Goal: Find specific page/section: Find specific page/section

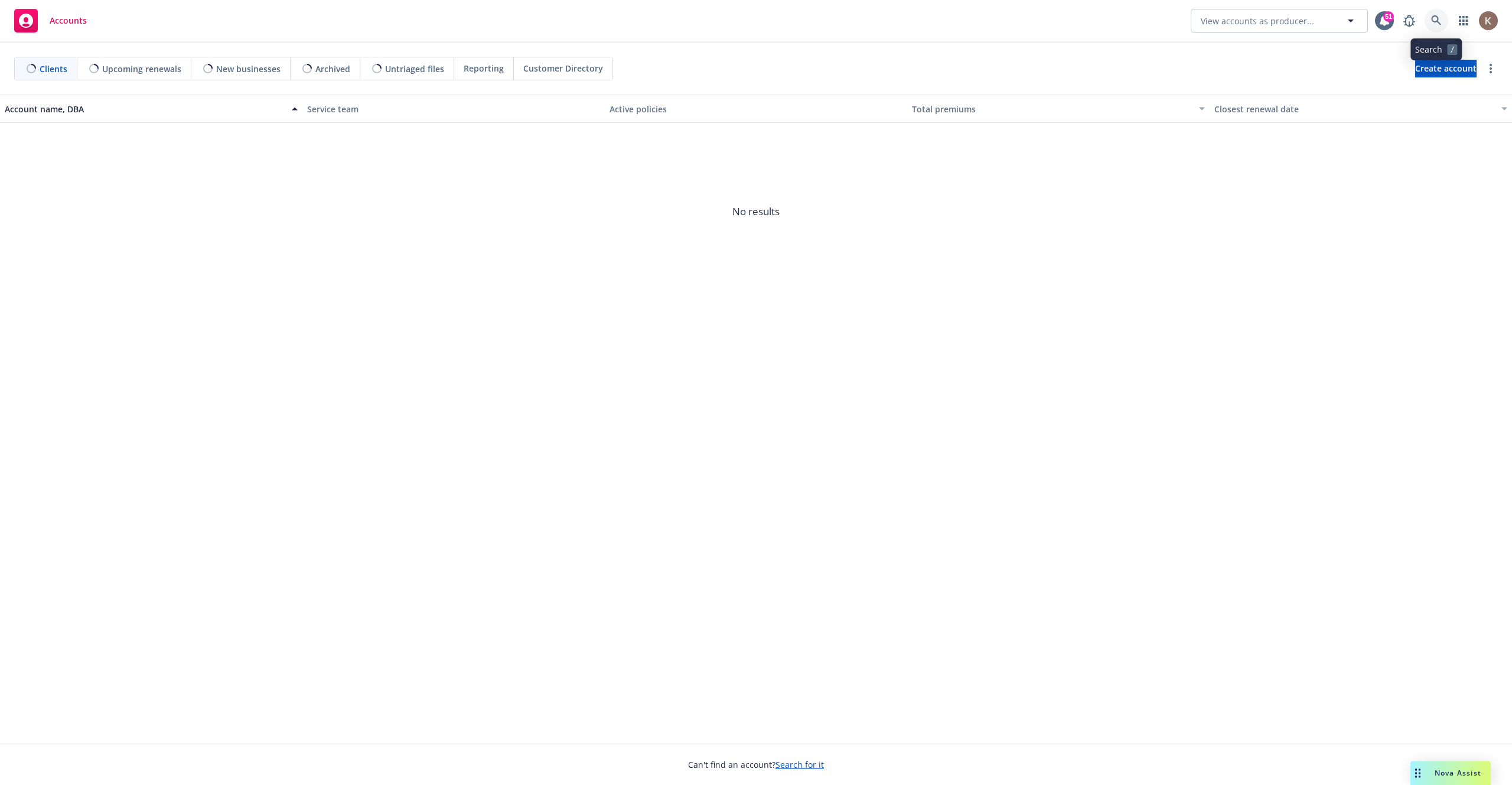
click at [1440, 24] on icon at bounding box center [1436, 20] width 10 height 10
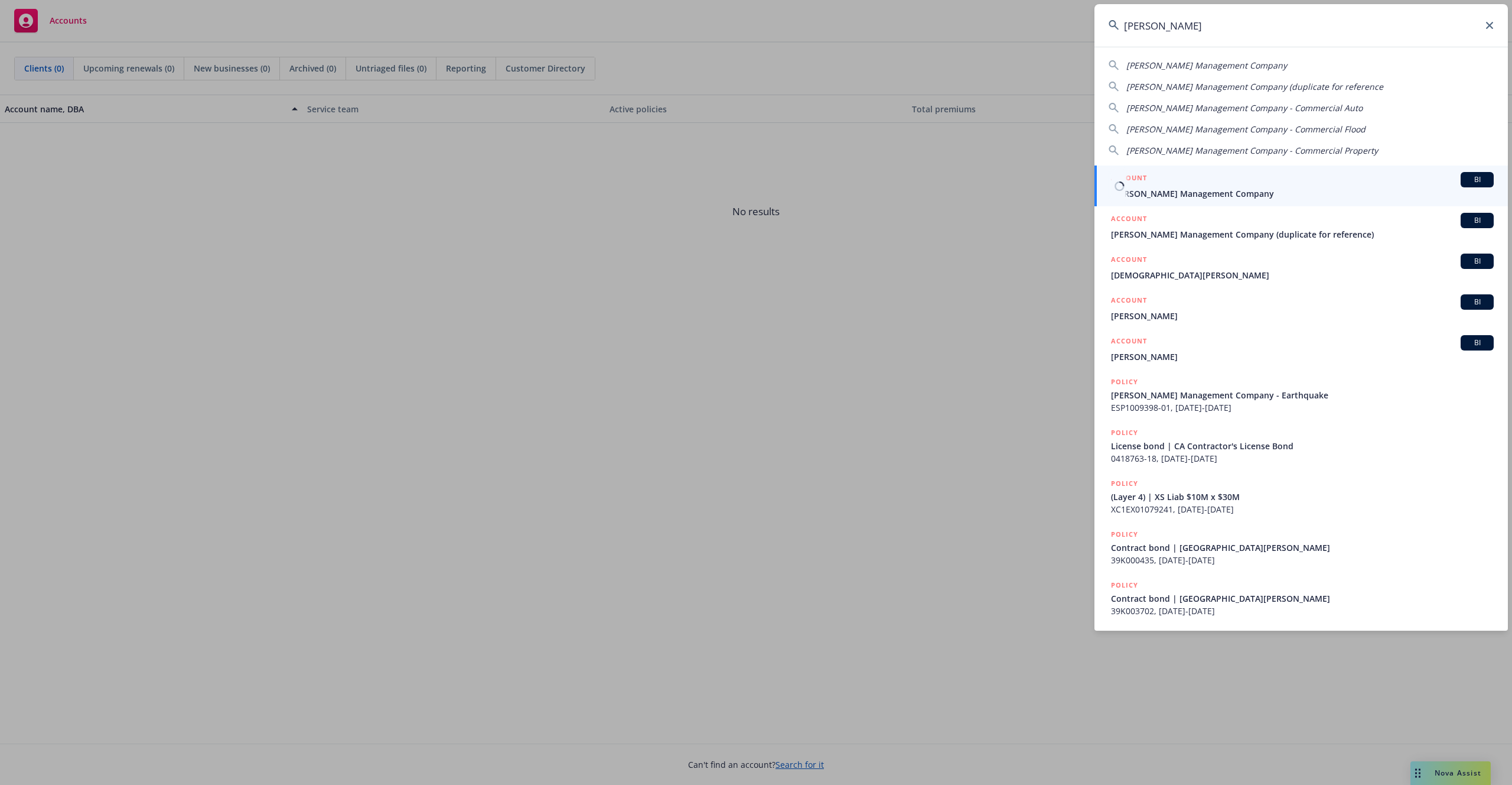
type input "[PERSON_NAME]"
click at [1219, 190] on span "[PERSON_NAME] Management Company" at bounding box center [1302, 194] width 383 height 12
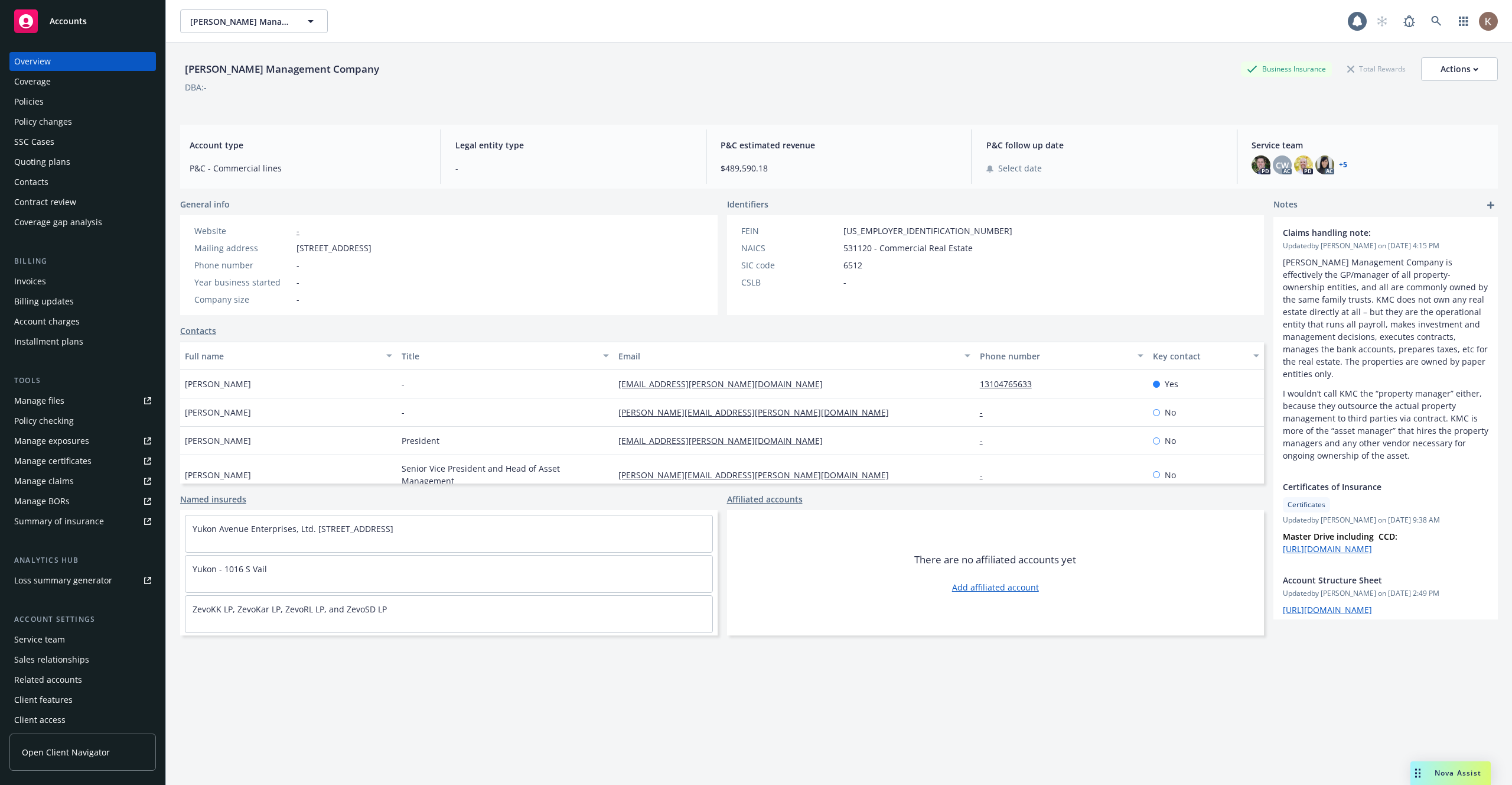
click at [85, 753] on span "Open Client Navigator" at bounding box center [66, 752] width 88 height 12
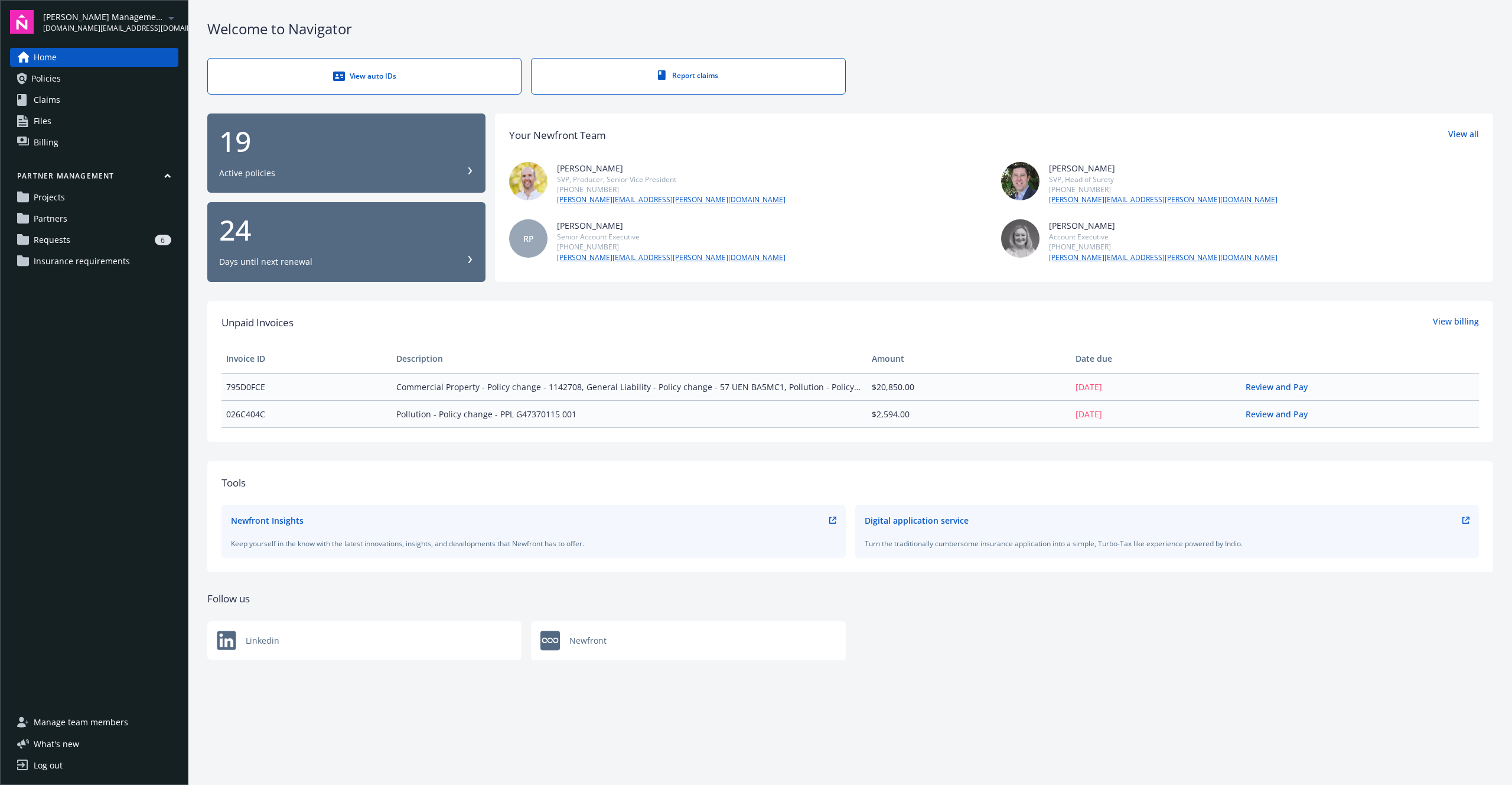
click at [96, 238] on div "6" at bounding box center [122, 240] width 96 height 10
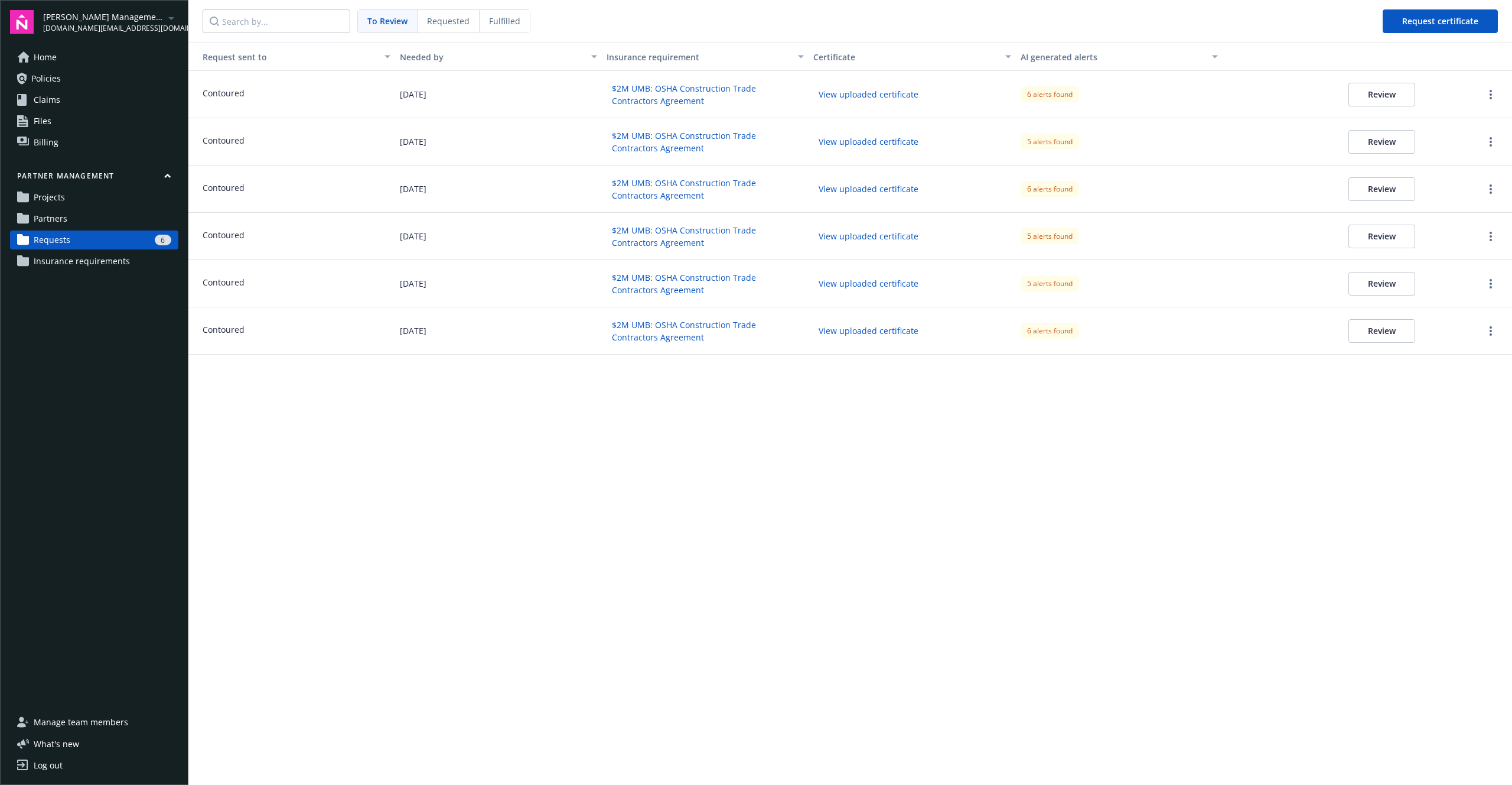
click at [127, 220] on link "Partners" at bounding box center [94, 218] width 168 height 19
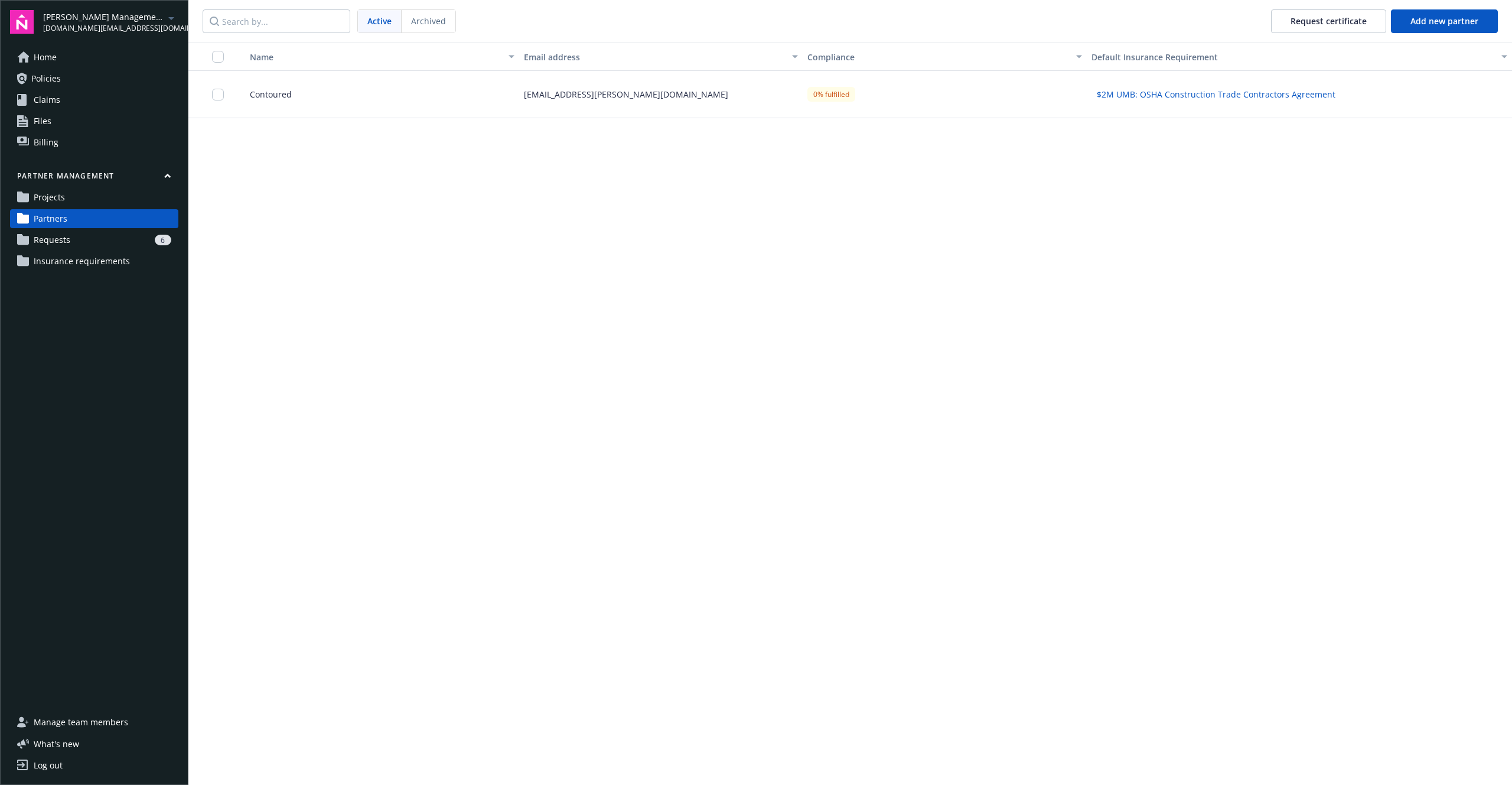
click at [523, 103] on div "dylon.riley@newfront.com" at bounding box center [661, 94] width 284 height 47
